Goal: Check status: Check status

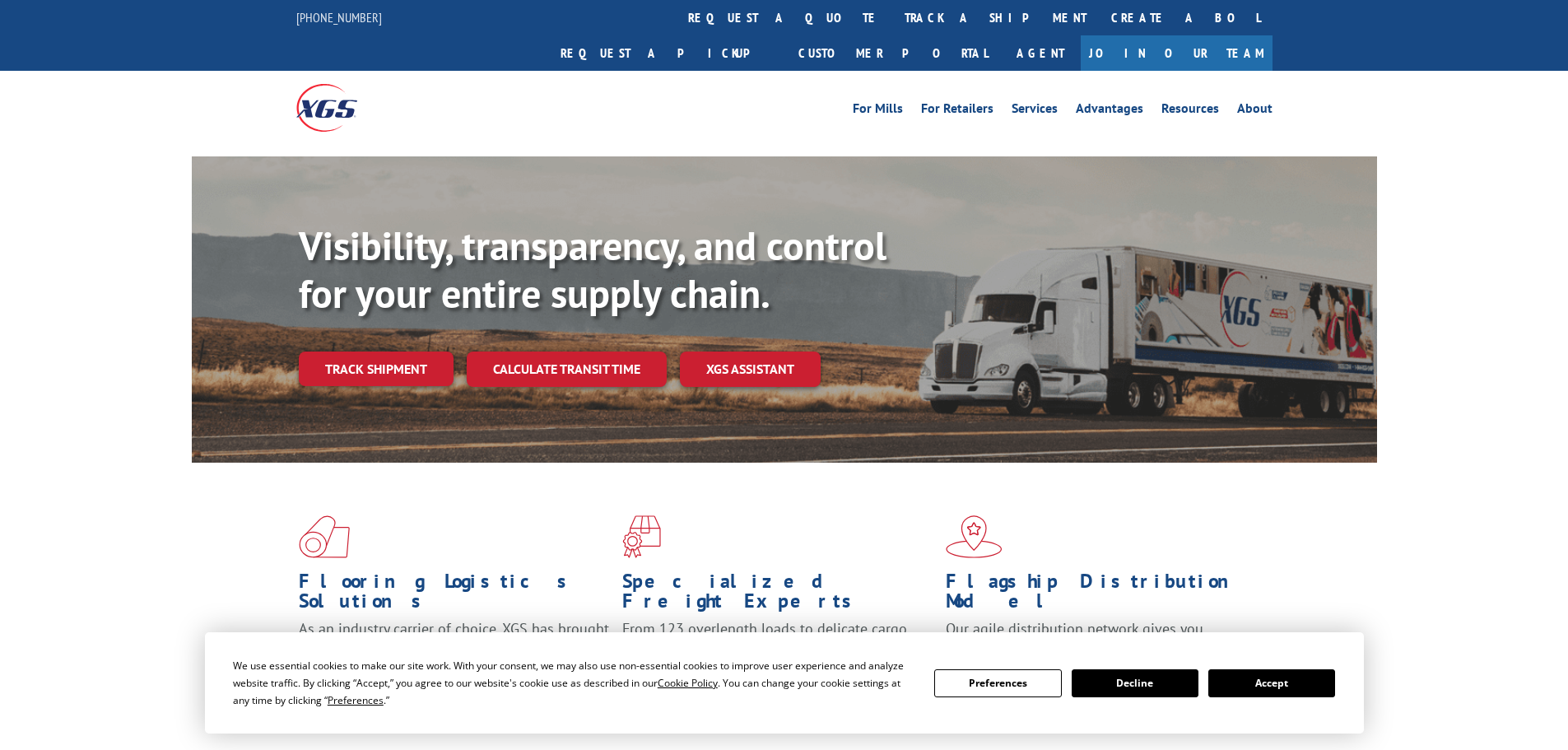
click at [1269, 679] on button "Accept" at bounding box center [1272, 683] width 127 height 28
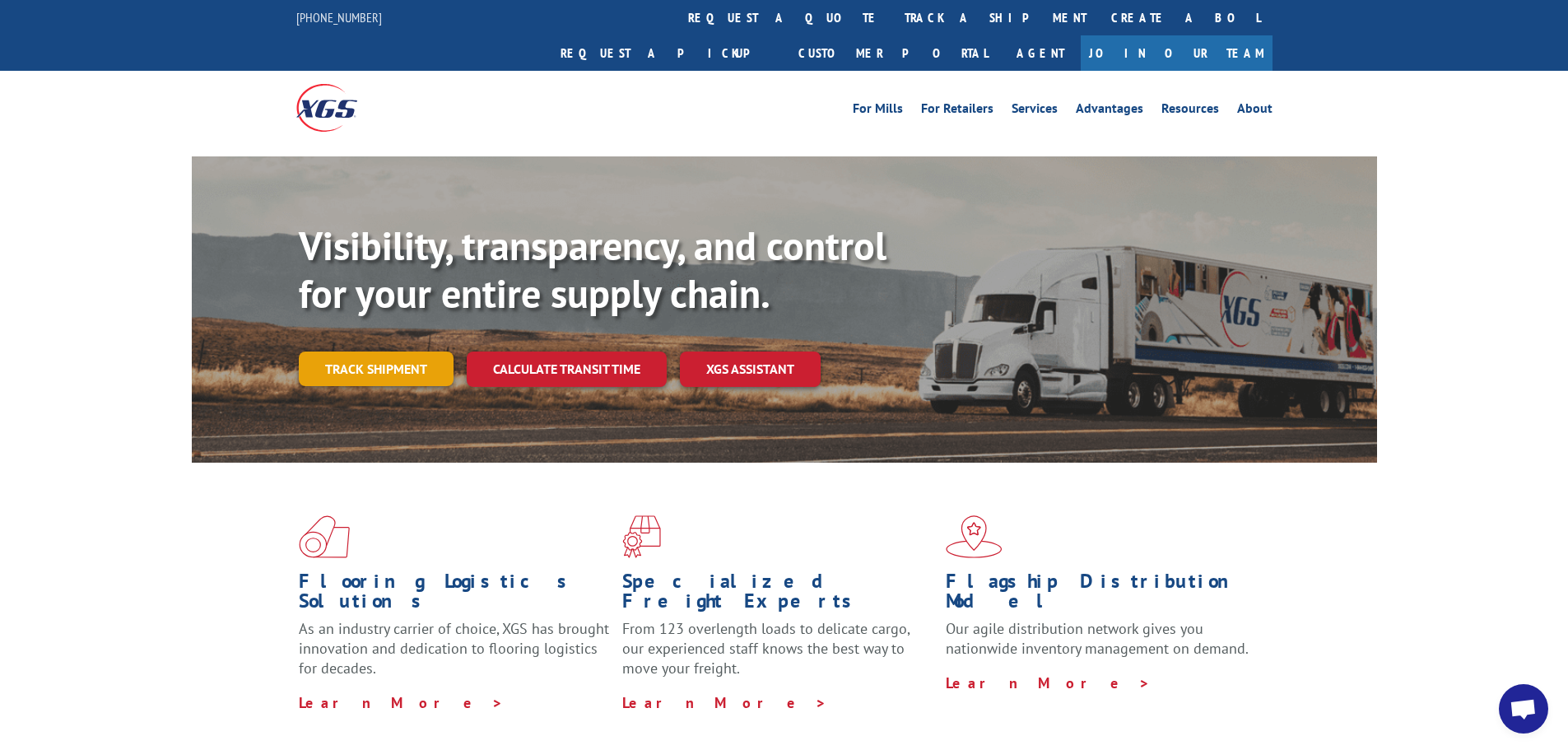
click at [359, 352] on link "Track shipment" at bounding box center [376, 368] width 155 height 34
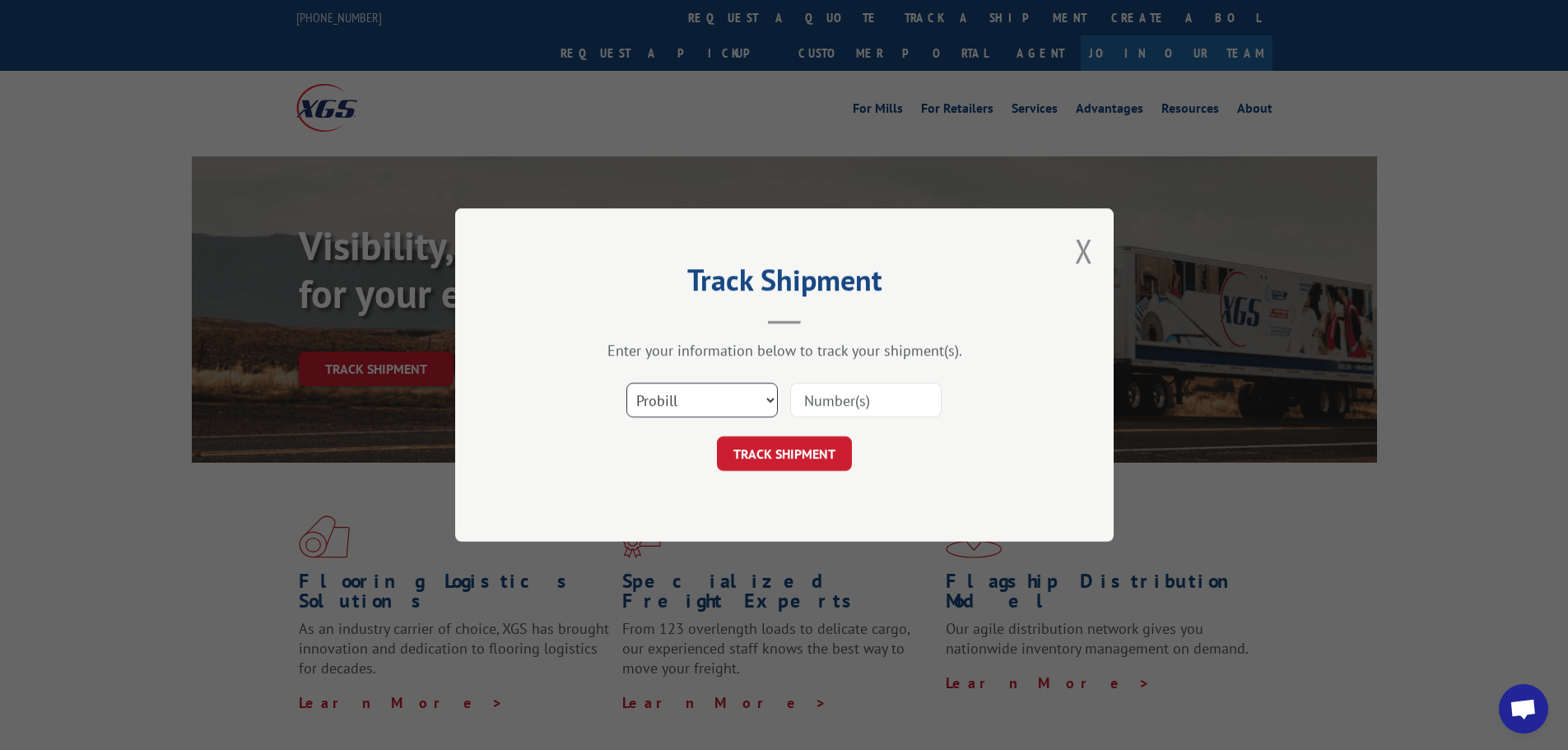
click at [653, 403] on select "Select category... Probill BOL PO" at bounding box center [702, 399] width 152 height 34
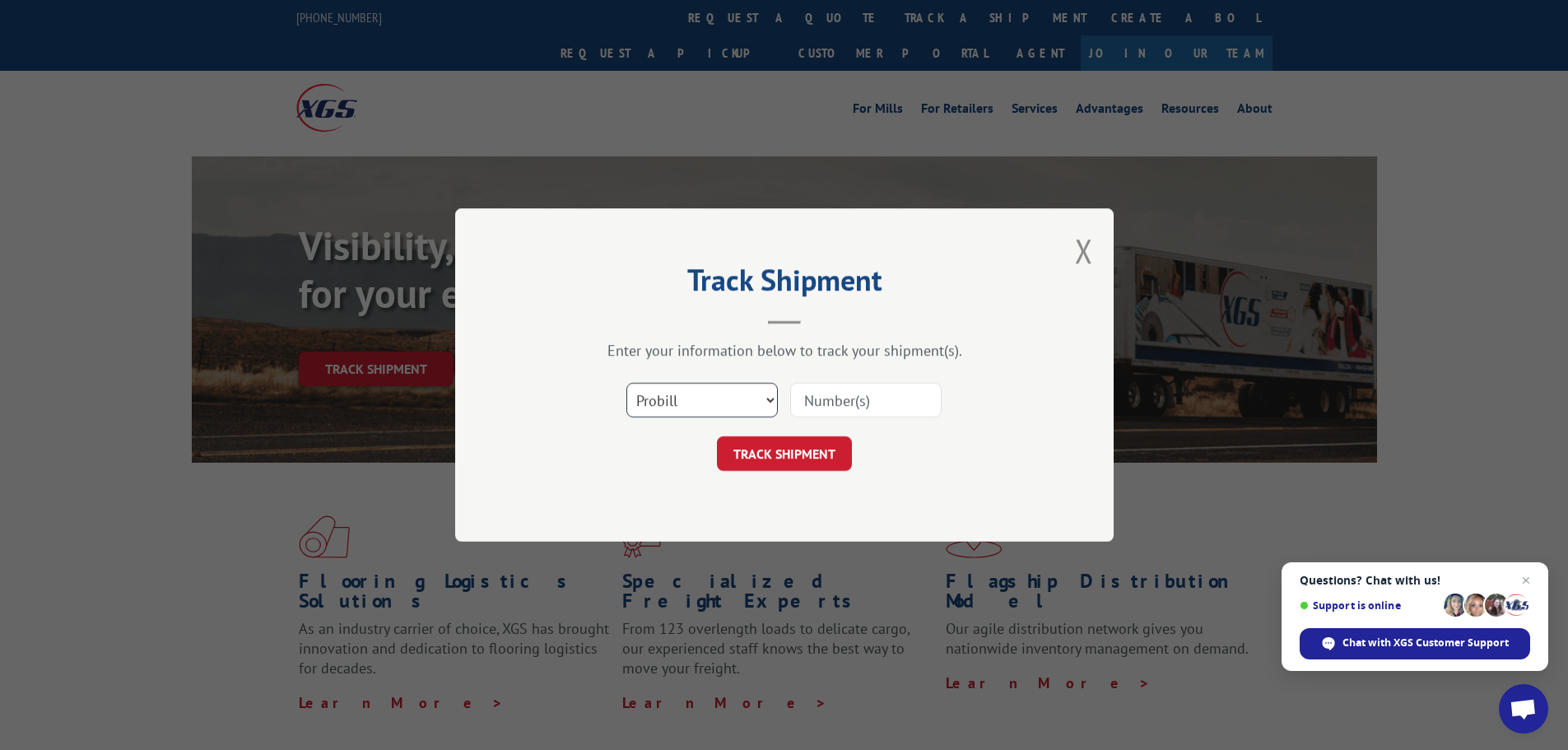
select select "bol"
click at [627, 382] on select "Select category... Probill BOL PO" at bounding box center [702, 399] width 152 height 34
click at [820, 412] on input at bounding box center [866, 399] width 152 height 34
paste input "2446-3324"
type input "2446-3324"
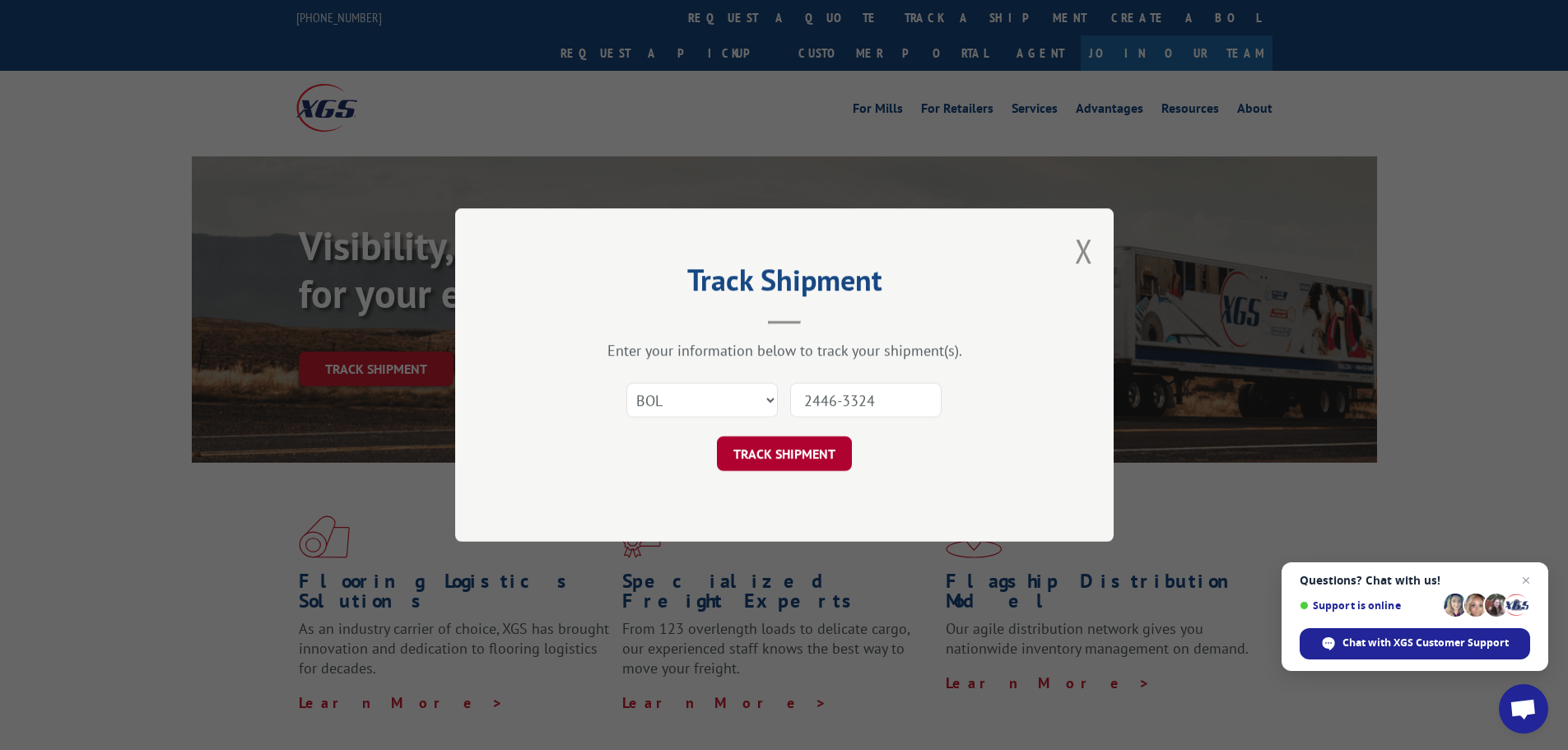
click at [805, 464] on button "TRACK SHIPMENT" at bounding box center [784, 453] width 135 height 34
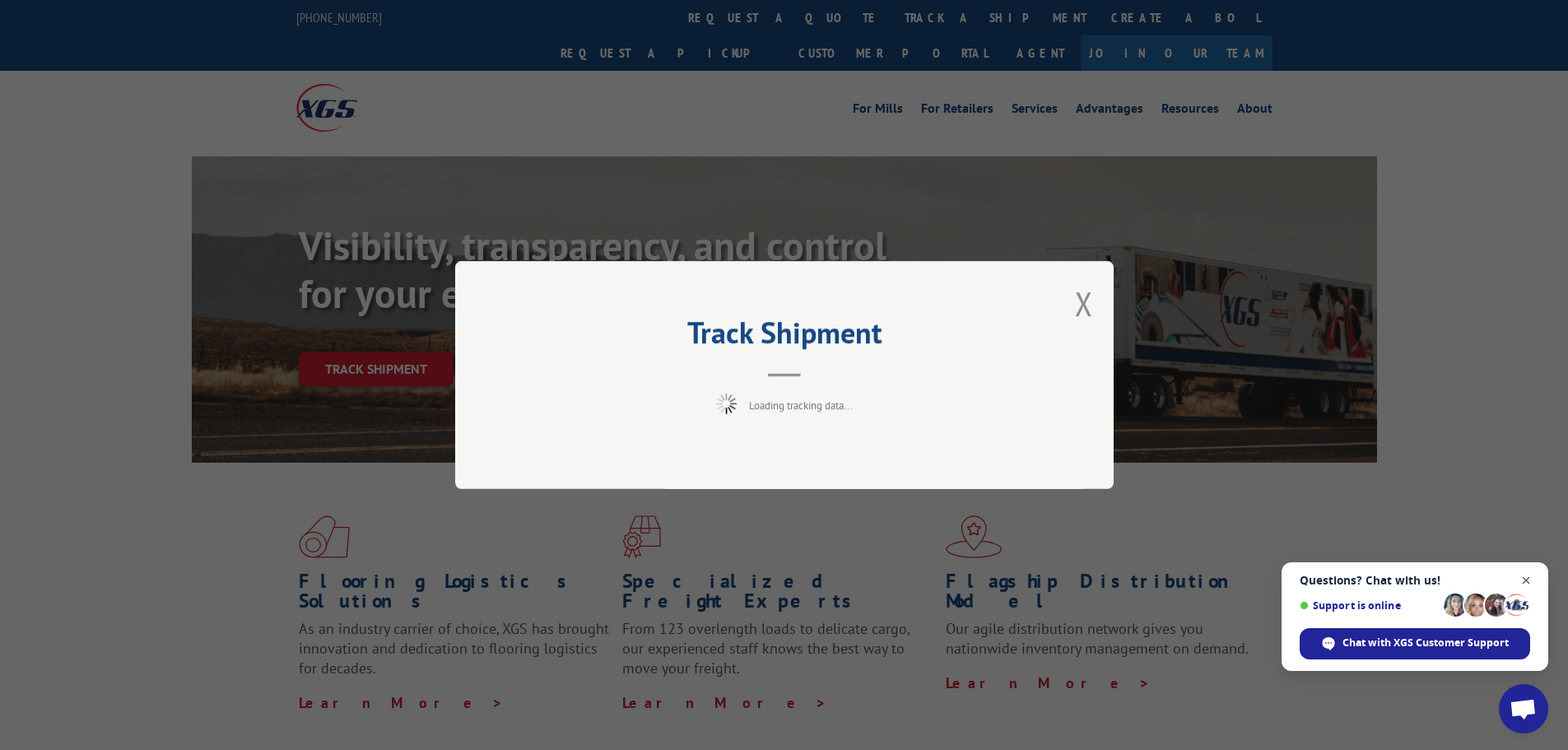
click at [1531, 583] on span "Close chat" at bounding box center [1526, 580] width 20 height 20
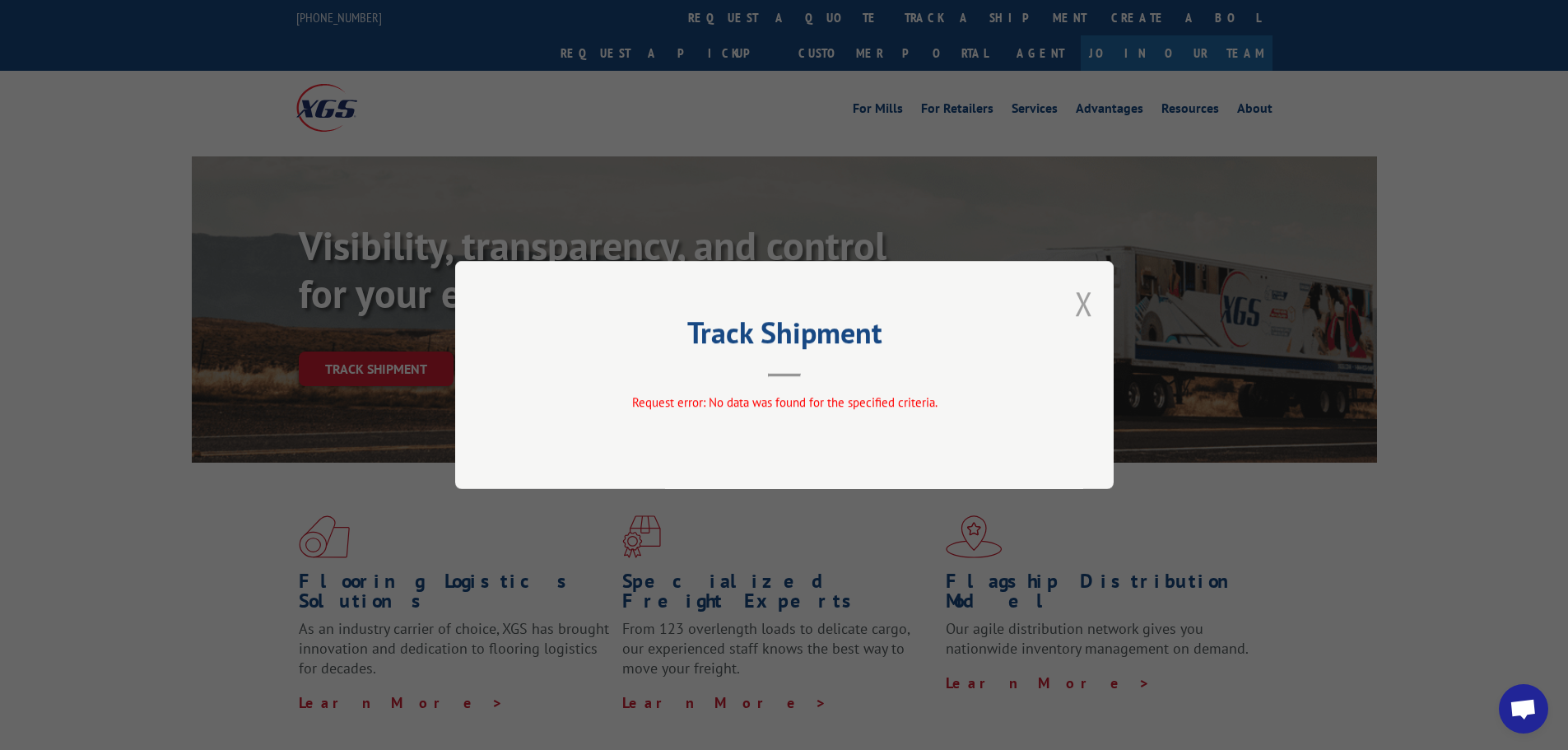
click at [1076, 298] on button "Close modal" at bounding box center [1084, 302] width 19 height 43
